Goal: Task Accomplishment & Management: Complete application form

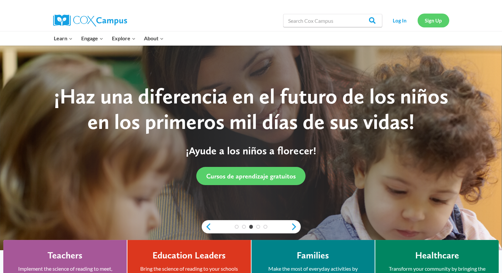
click at [435, 20] on link "Sign Up" at bounding box center [434, 21] width 32 height 14
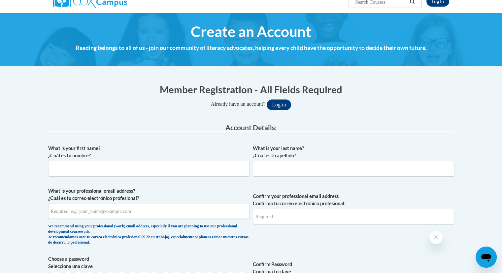
scroll to position [59, 0]
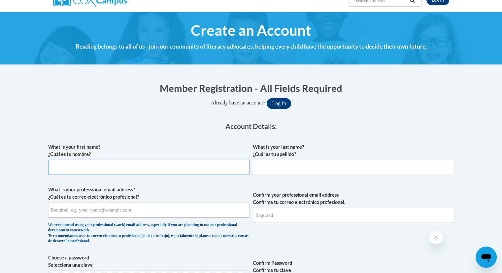
click at [150, 172] on input "What is your first name? ¿Cuál es tu nombre?" at bounding box center [148, 167] width 201 height 15
type input "Katelyn"
click at [275, 166] on input "What is your last name? ¿Cuál es tu apellido?" at bounding box center [353, 167] width 201 height 15
type input "Fullen"
click at [194, 212] on input "What is your professional email address? ¿Cuál es tu correo electrónico profesi…" at bounding box center [148, 209] width 201 height 15
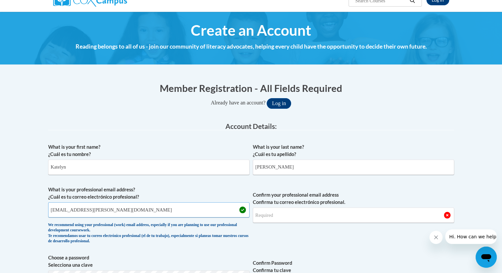
type input "Katelyn.fullen@bcesc.org"
click at [307, 218] on input "Confirm your professional email address Confirma tu correo electrónico profesio…" at bounding box center [353, 214] width 201 height 15
type input "k"
type input "Katelyn.fullen@bcesc.org"
click at [286, 246] on span "Confirm your professional email address Confirma tu correo electrónico profesio…" at bounding box center [353, 216] width 201 height 61
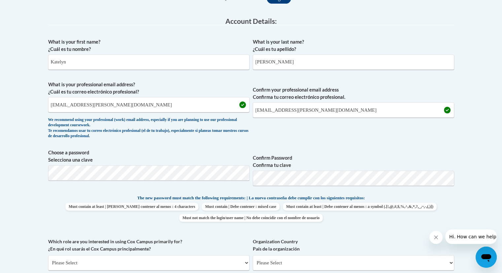
scroll to position [166, 0]
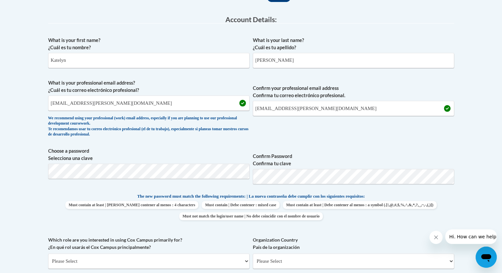
click at [422, 203] on span "Must contain at least | Debe contener al menos : 4 characters Must contain | De…" at bounding box center [251, 210] width 406 height 19
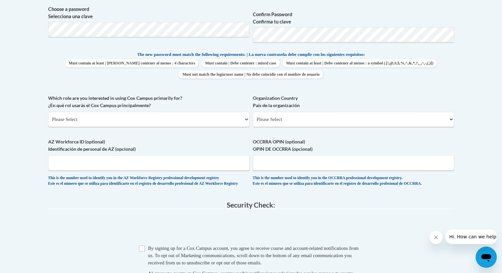
scroll to position [309, 0]
click at [184, 118] on select "Please Select College/University | Colegio/Universidad Community/Nonprofit Part…" at bounding box center [148, 118] width 201 height 15
click at [278, 118] on select "Please Select United States | Estados Unidos Outside of the United States | Fue…" at bounding box center [353, 118] width 201 height 15
select select "ad49bcad-a171-4b2e-b99c-48b446064914"
click at [253, 111] on select "Please Select United States | Estados Unidos Outside of the United States | Fue…" at bounding box center [353, 118] width 201 height 15
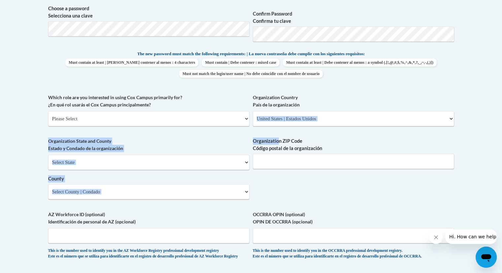
drag, startPoint x: 279, startPoint y: 138, endPoint x: 346, endPoint y: 134, distance: 66.5
click at [346, 134] on div "What is your first name? ¿Cuál es tu nombre? Katelyn What is your last name? ¿C…" at bounding box center [251, 78] width 406 height 375
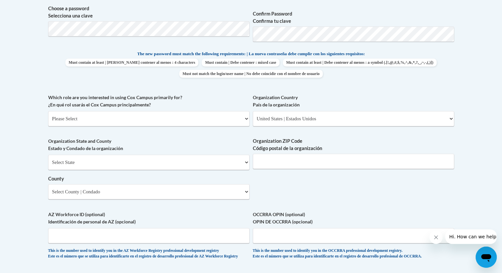
click at [211, 216] on label "AZ Workforce ID (optional) Identificación de personal de AZ (opcional)" at bounding box center [148, 218] width 201 height 15
click at [211, 228] on input "AZ Workforce ID (optional) Identificación de personal de AZ (opcional)" at bounding box center [148, 235] width 201 height 15
click at [310, 158] on input "Organization ZIP Code Código postal de la organización" at bounding box center [353, 161] width 201 height 15
type input "45056"
click at [222, 166] on select "Select State Alabama Alaska Arizona Arkansas California Colorado Connecticut De…" at bounding box center [148, 162] width 201 height 15
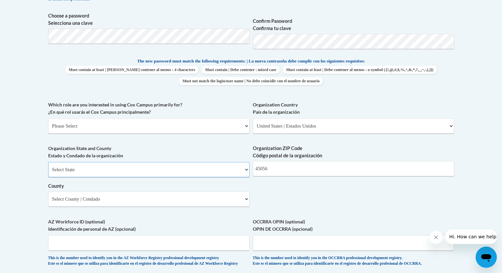
scroll to position [302, 0]
click at [177, 167] on select "Select State Alabama Alaska Arizona Arkansas California Colorado Connecticut De…" at bounding box center [148, 168] width 201 height 15
select select "Ohio"
click at [48, 161] on select "Select State Alabama Alaska Arizona Arkansas California Colorado Connecticut De…" at bounding box center [148, 168] width 201 height 15
click at [76, 198] on select "County" at bounding box center [148, 198] width 201 height 15
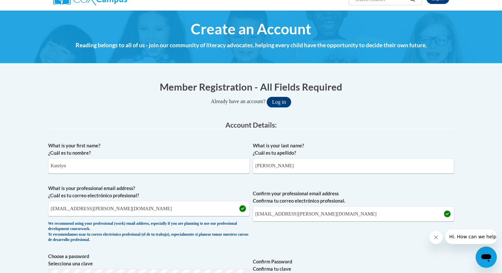
scroll to position [96, 0]
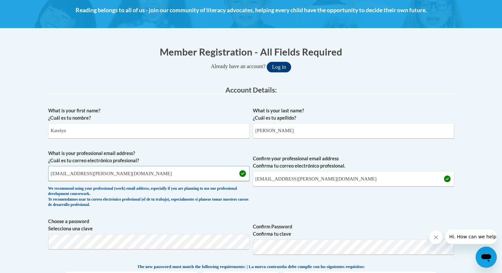
click at [131, 179] on input "Katelyn.fullen@bcesc.org" at bounding box center [148, 173] width 201 height 15
type input "K"
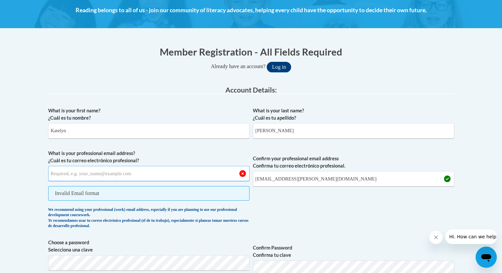
click at [131, 179] on input "What is your professional email address? ¿Cuál es tu correo electrónico profesi…" at bounding box center [148, 173] width 201 height 15
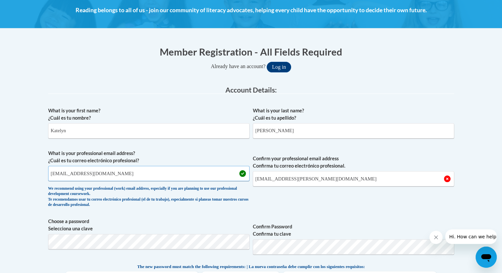
type input "Katelynfullen2005@gmail.com"
click at [318, 180] on input "Katelyn.fullen@bcesc.org" at bounding box center [353, 178] width 201 height 15
type input "K"
type input "Katelynfullen2005@gmail.com"
click at [316, 196] on span "Confirm your professional email address Confirma tu correo electrónico profesio…" at bounding box center [353, 180] width 201 height 61
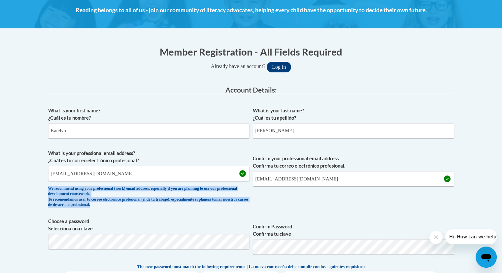
drag, startPoint x: 232, startPoint y: 192, endPoint x: 275, endPoint y: 202, distance: 44.5
click at [275, 202] on span "What is your professional email address? ¿Cuál es tu correo electrónico profesi…" at bounding box center [251, 180] width 406 height 61
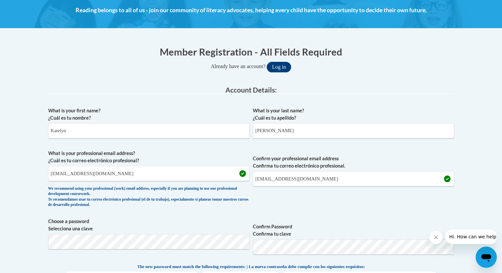
click at [211, 221] on label "Choose a password Selecciona una clave" at bounding box center [148, 225] width 201 height 15
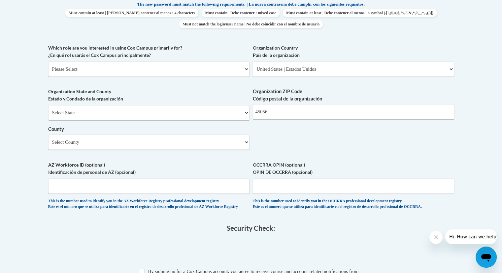
scroll to position [368, 0]
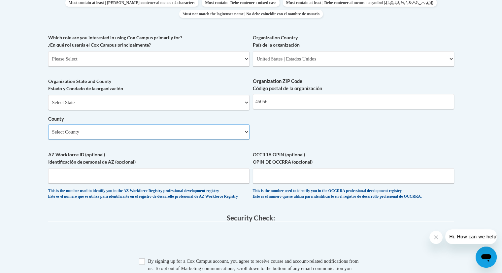
click at [200, 132] on select "Select County Adams Allen Ashland Ashtabula Athens Auglaize Belmont Brown Butle…" at bounding box center [148, 131] width 201 height 15
select select "Butler"
click at [48, 124] on select "Select County Adams Allen Ashland Ashtabula Athens Auglaize Belmont Brown Butle…" at bounding box center [148, 131] width 201 height 15
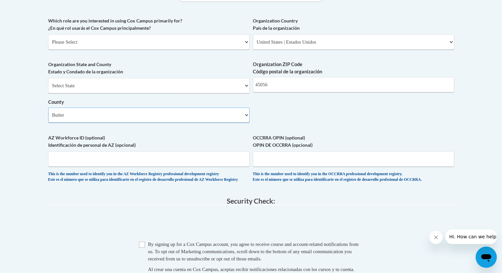
scroll to position [388, 0]
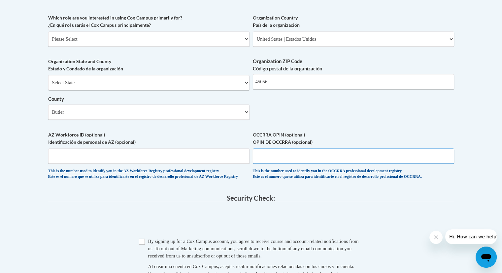
click at [287, 157] on input "OCCRRA OPIN (optional) OPIN DE OCCRRA (opcional)" at bounding box center [353, 155] width 201 height 15
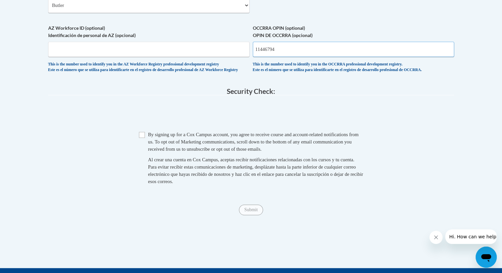
scroll to position [495, 0]
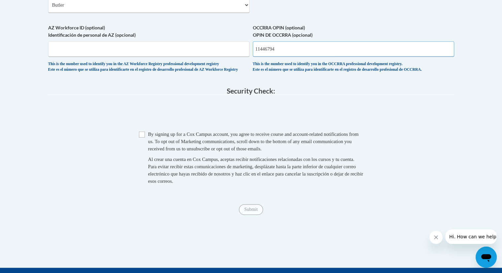
type input "11446794"
click at [142, 137] on input "Checkbox" at bounding box center [142, 134] width 6 height 6
checkbox input "true"
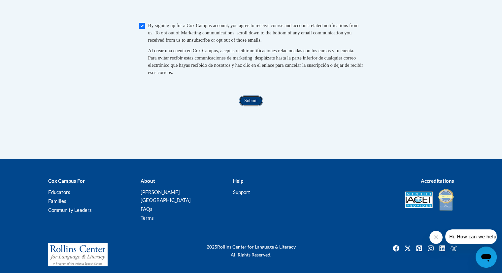
click at [256, 105] on input "Submit" at bounding box center [251, 100] width 24 height 11
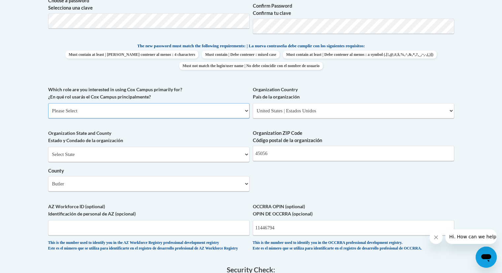
scroll to position [316, 0]
click at [136, 110] on select "Please Select College/University | Colegio/Universidad Community/Nonprofit Part…" at bounding box center [148, 110] width 201 height 15
select select "fbf2d438-af2f-41f8-98f1-81c410e29de3"
click at [48, 103] on select "Please Select College/University | Colegio/Universidad Community/Nonprofit Part…" at bounding box center [148, 110] width 201 height 15
select select "null"
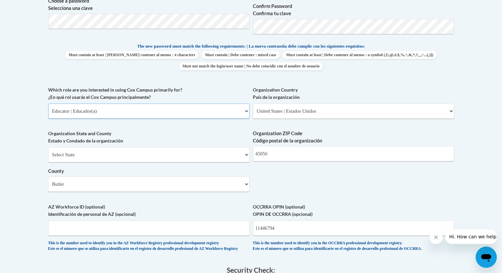
select select "null"
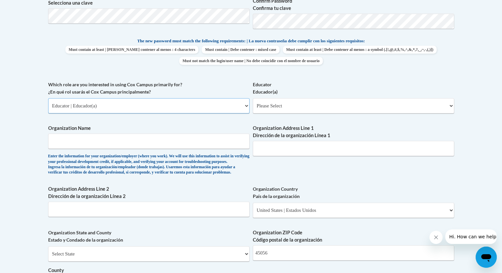
scroll to position [327, 0]
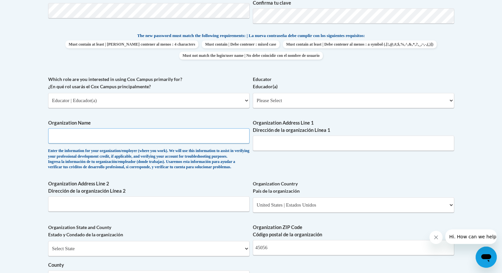
click at [122, 134] on input "Organization Name" at bounding box center [148, 135] width 201 height 15
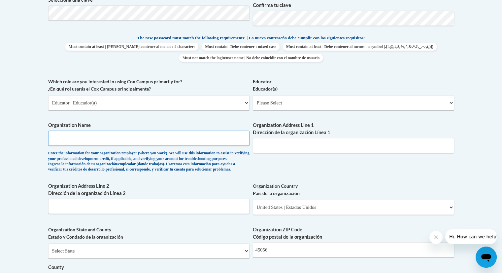
scroll to position [311, 0]
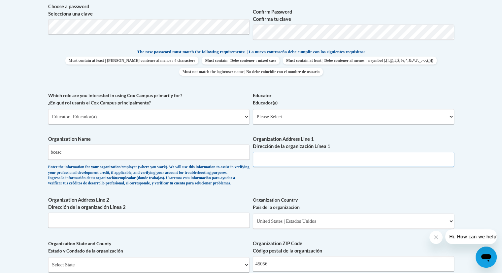
click at [288, 158] on input "Organization Address Line 1 Dirección de la organización Línea 1" at bounding box center [353, 159] width 201 height 15
click at [241, 147] on input "bcesc" at bounding box center [148, 151] width 201 height 15
type input "b"
click at [169, 121] on select "Please Select College/University | Colegio/Universidad Community/Nonprofit Part…" at bounding box center [148, 116] width 201 height 15
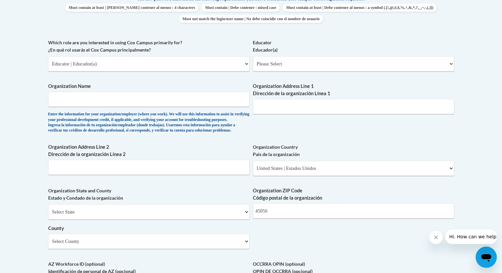
scroll to position [364, 0]
click at [285, 62] on select "Please Select Early Learning/Daycare Teacher/Family Home Care Provider | Maestr…" at bounding box center [353, 63] width 201 height 15
click at [492, 99] on body "This site uses cookies to help improve your learning experience. By continuing …" at bounding box center [251, 128] width 502 height 984
